Goal: Information Seeking & Learning: Learn about a topic

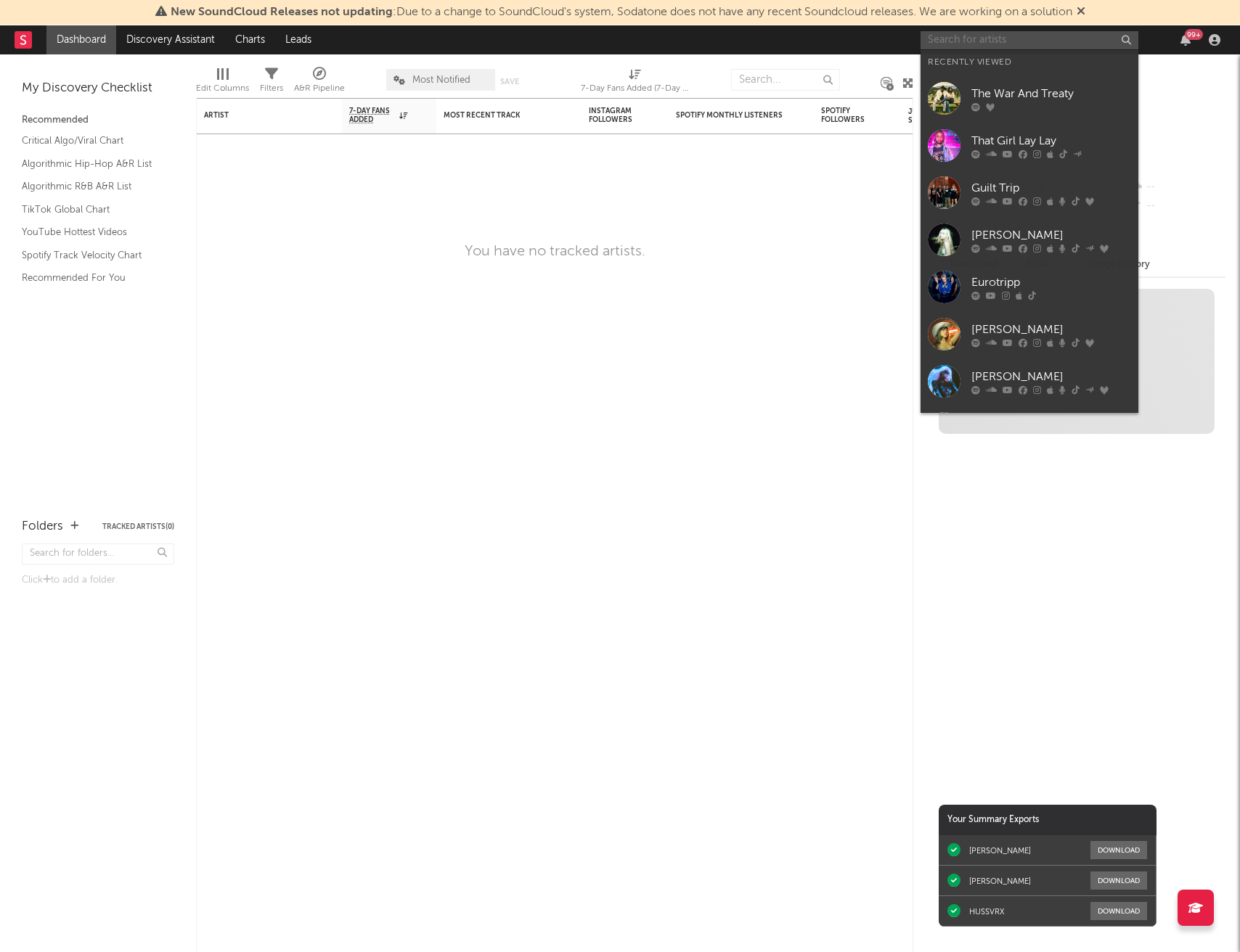
click at [1017, 39] on input "text" at bounding box center [1029, 40] width 218 height 18
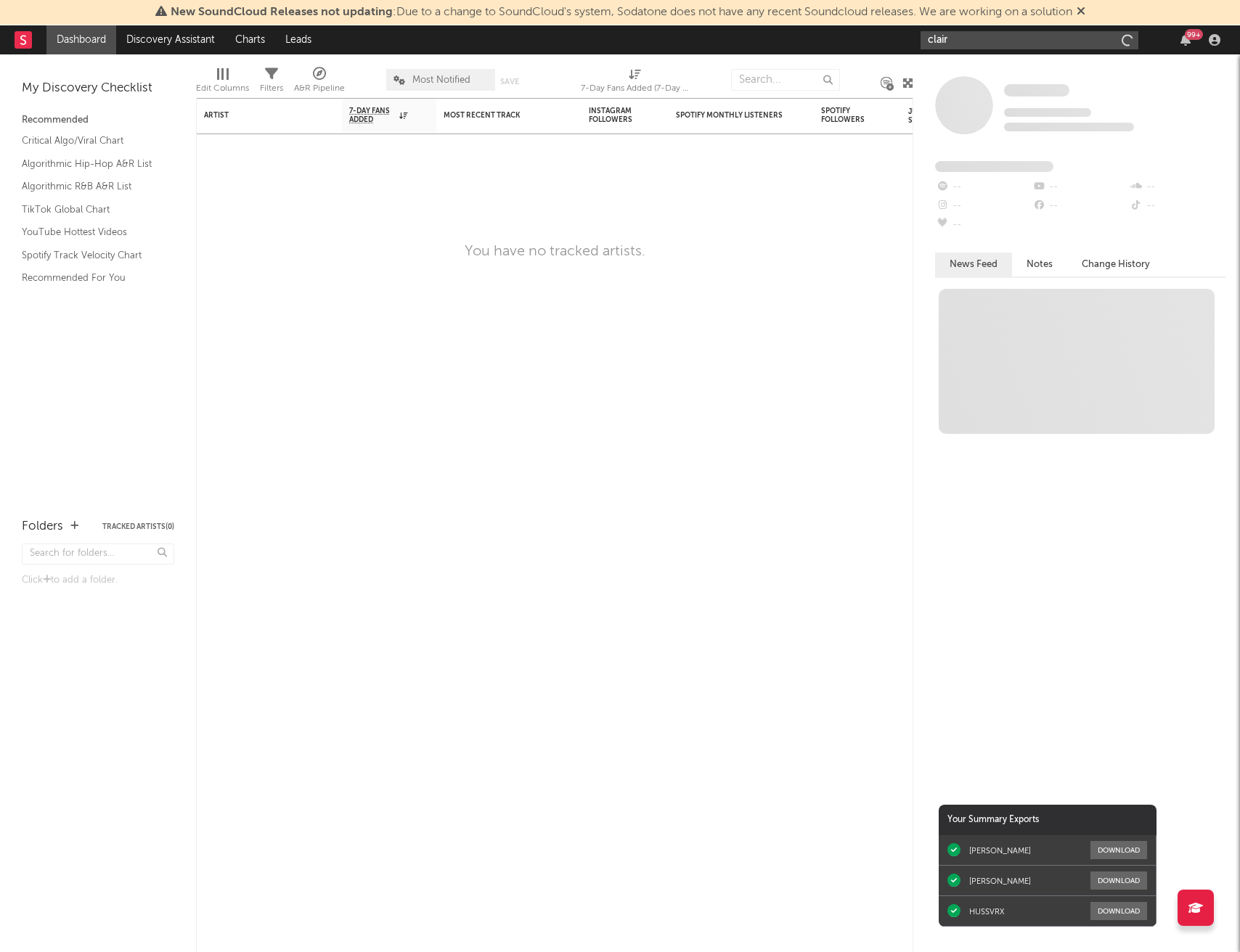
type input "clairo"
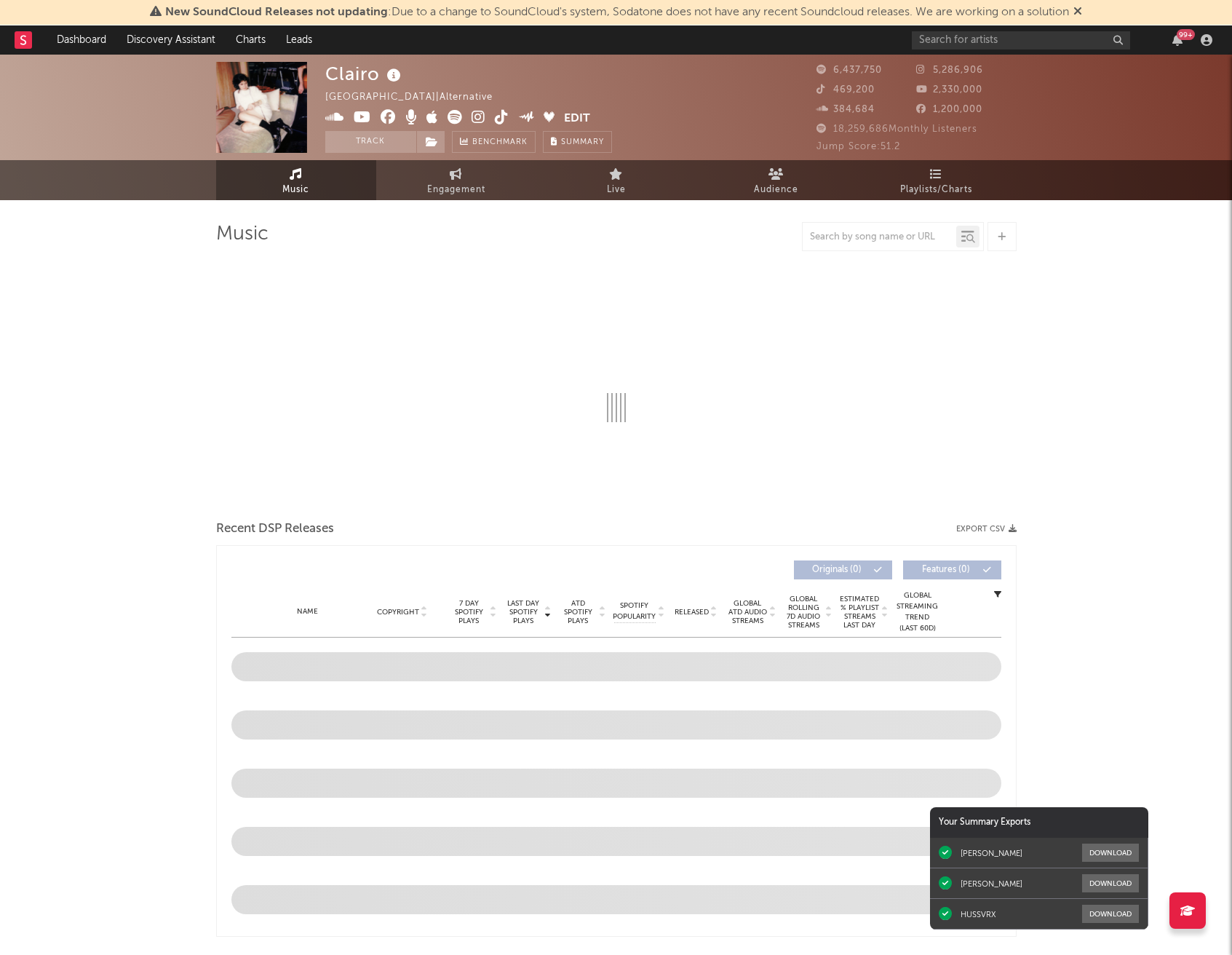
select select "6m"
